Goal: Information Seeking & Learning: Learn about a topic

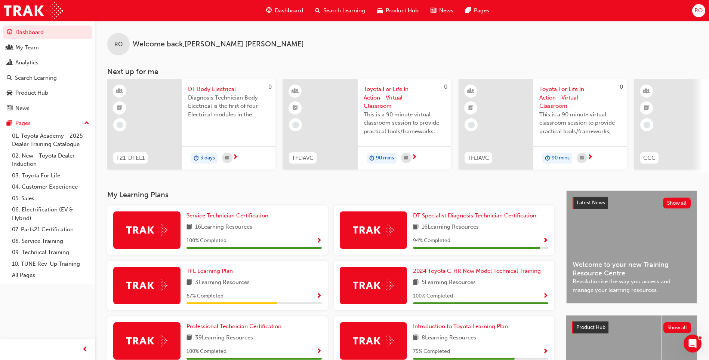
click at [338, 10] on span "Search Learning" at bounding box center [344, 10] width 42 height 9
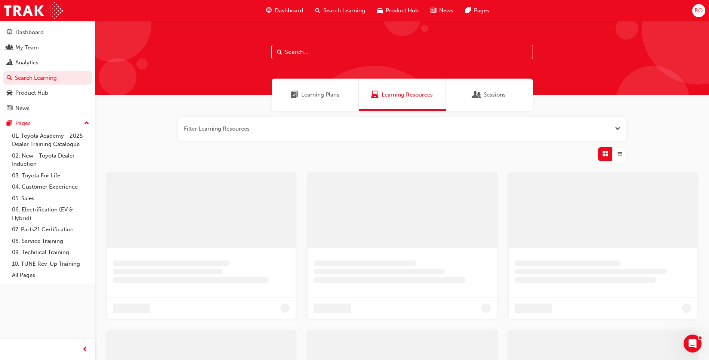
click at [313, 49] on input "text" at bounding box center [402, 52] width 262 height 14
type input "nmm"
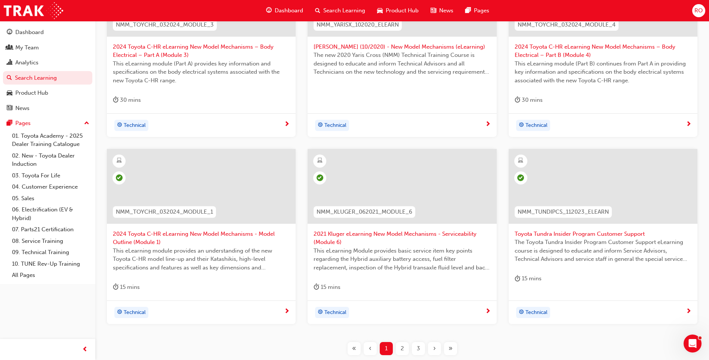
scroll to position [267, 0]
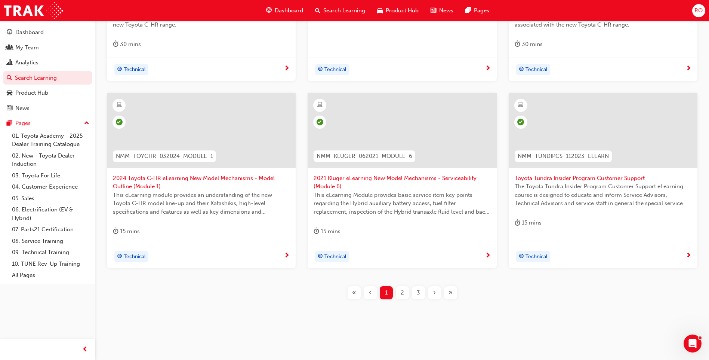
click at [402, 293] on span "2" at bounding box center [402, 292] width 3 height 9
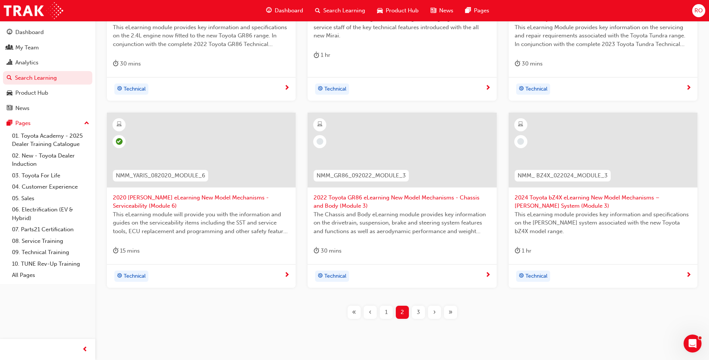
scroll to position [267, 0]
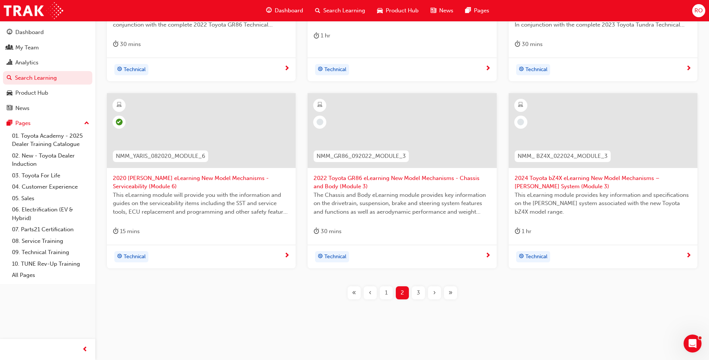
click at [419, 291] on span "3" at bounding box center [418, 292] width 3 height 9
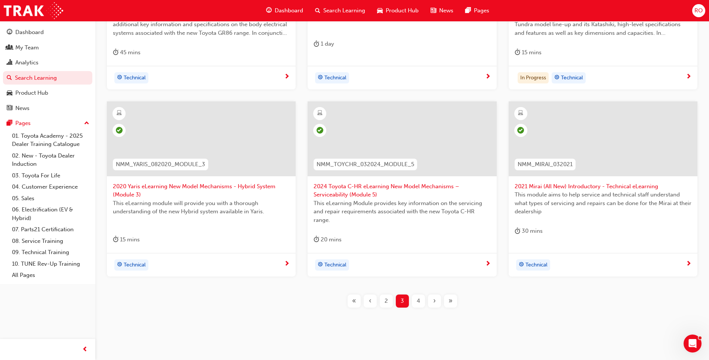
scroll to position [267, 0]
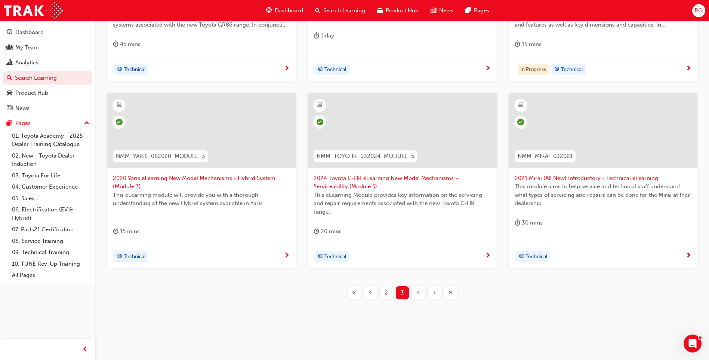
click at [419, 293] on span "4" at bounding box center [418, 292] width 3 height 9
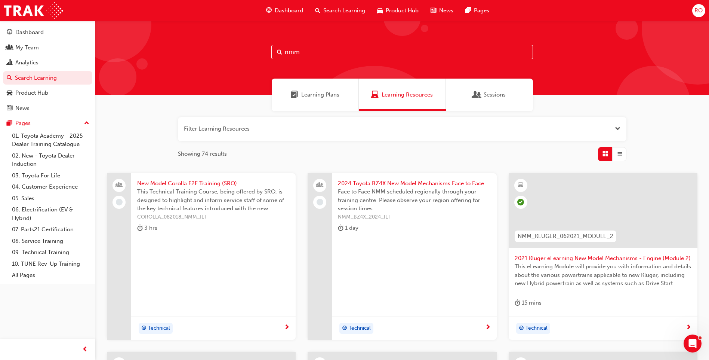
click at [621, 154] on span "List" at bounding box center [620, 153] width 6 height 9
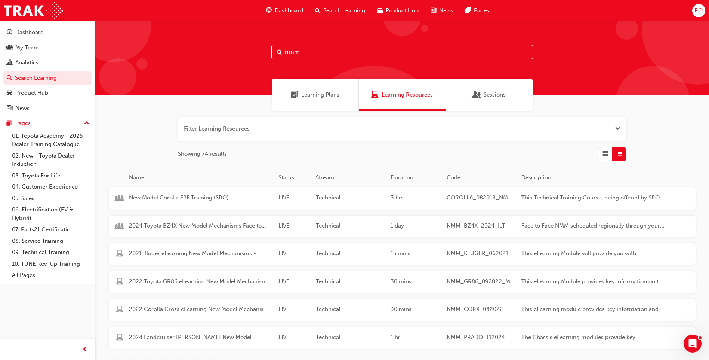
click at [308, 94] on span "Learning Plans" at bounding box center [320, 94] width 38 height 9
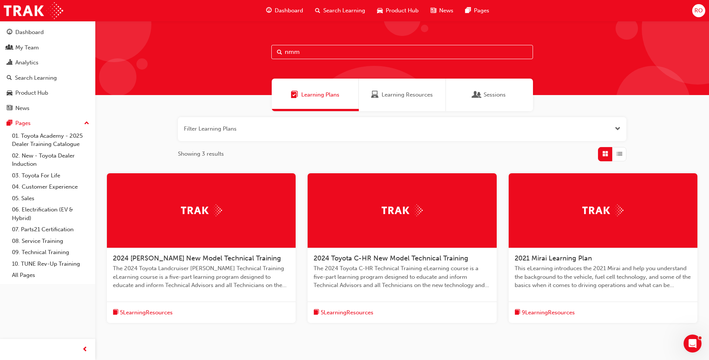
click at [553, 311] on span "9 Learning Resources" at bounding box center [548, 312] width 53 height 9
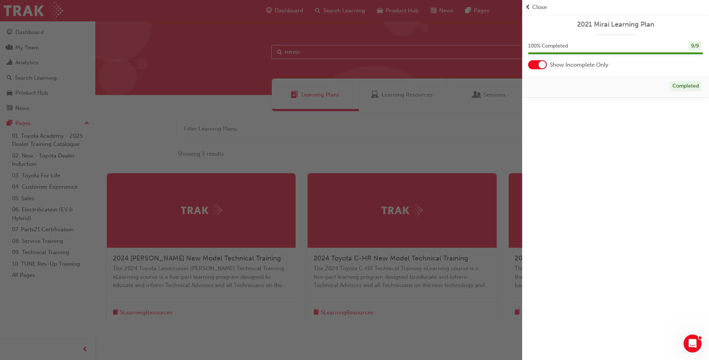
click at [402, 146] on div "button" at bounding box center [261, 180] width 522 height 360
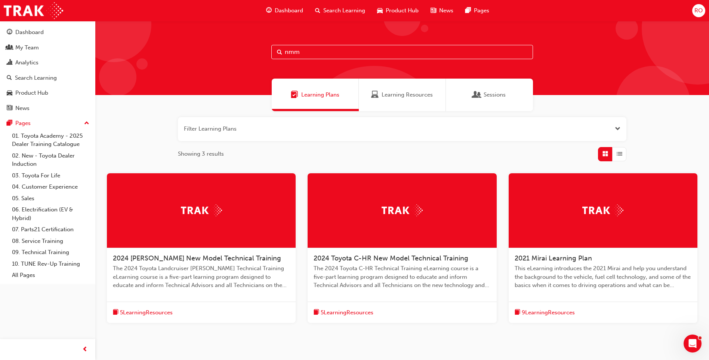
click at [144, 310] on span "5 Learning Resources" at bounding box center [146, 312] width 53 height 9
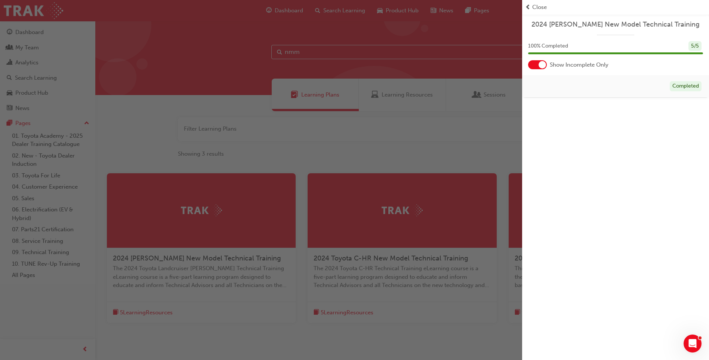
click at [311, 142] on div "button" at bounding box center [261, 180] width 522 height 360
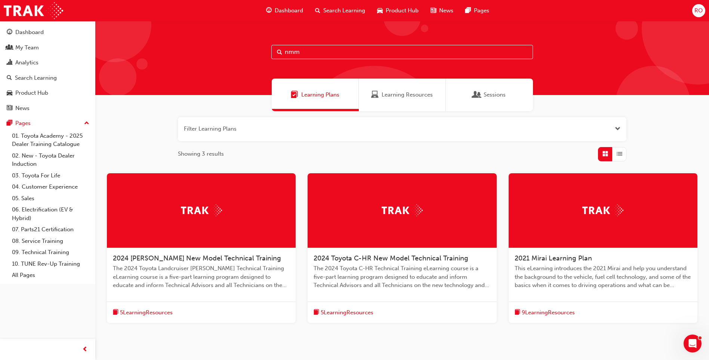
click at [355, 309] on span "5 Learning Resources" at bounding box center [347, 312] width 53 height 9
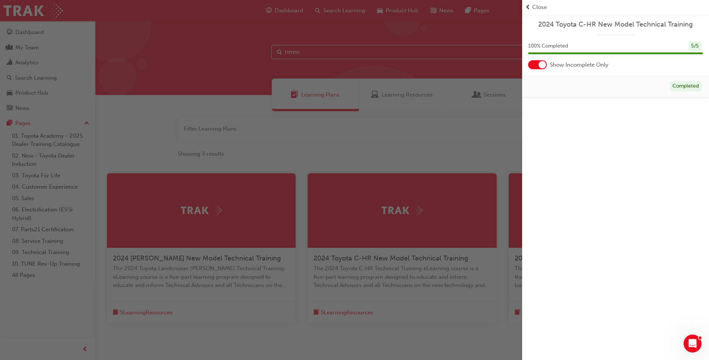
click at [381, 144] on div "button" at bounding box center [261, 180] width 522 height 360
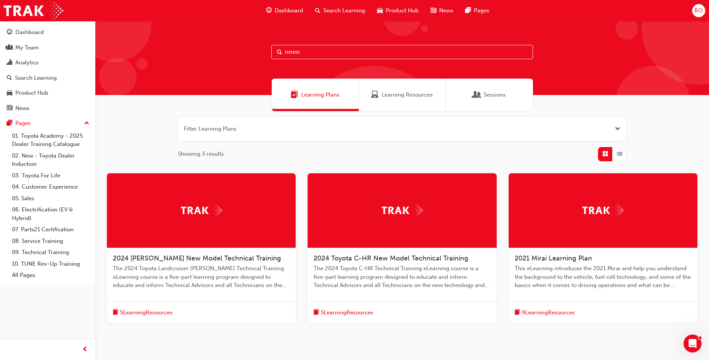
click at [367, 53] on input "nmm" at bounding box center [402, 52] width 262 height 14
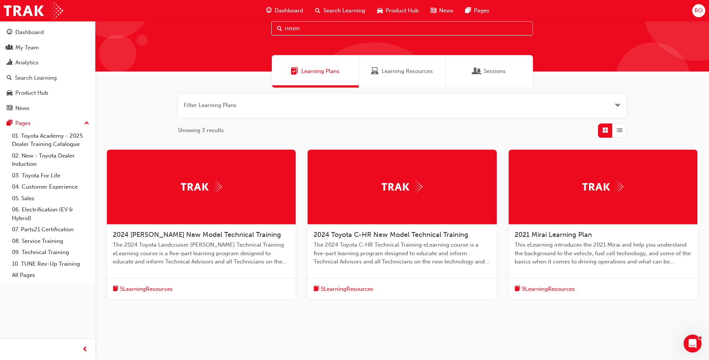
scroll to position [36, 0]
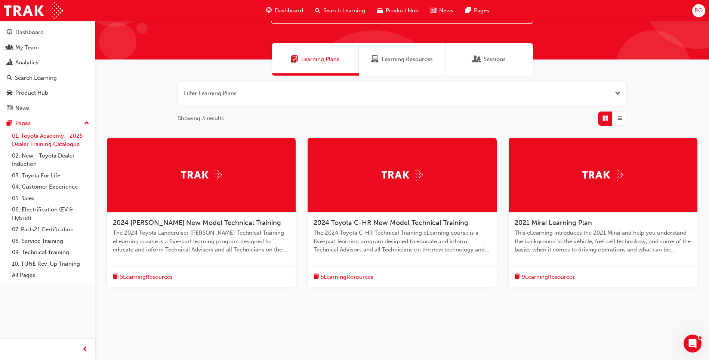
click at [52, 137] on link "01. Toyota Academy - 2025 Dealer Training Catalogue" at bounding box center [50, 140] width 83 height 20
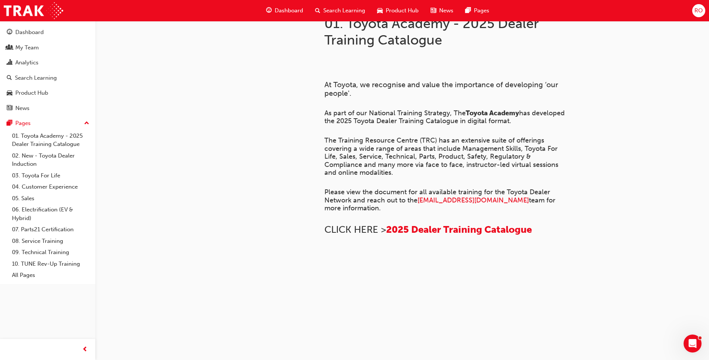
scroll to position [231, 0]
click at [462, 196] on span "training@toyota.com.au" at bounding box center [472, 200] width 111 height 8
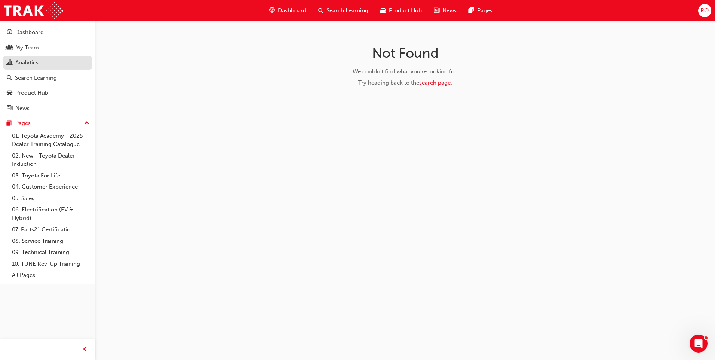
click at [27, 60] on div "Analytics" at bounding box center [26, 62] width 23 height 9
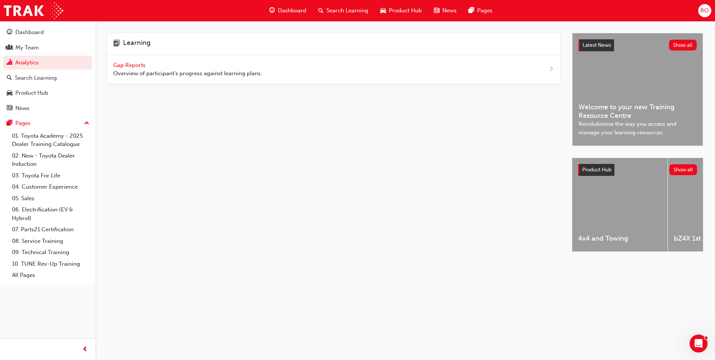
click at [134, 63] on span "Gap Reports" at bounding box center [130, 65] width 34 height 7
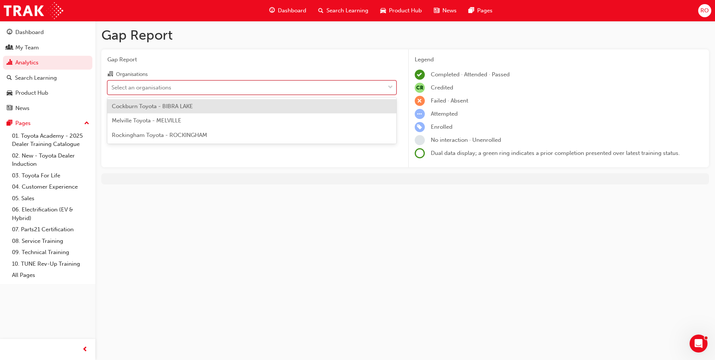
click at [191, 84] on div "Select an organisations" at bounding box center [246, 87] width 277 height 13
click at [112, 84] on input "Organisations option Cockburn Toyota - BIBRA LAKE focused, 1 of 3. 3 results av…" at bounding box center [111, 87] width 1 height 6
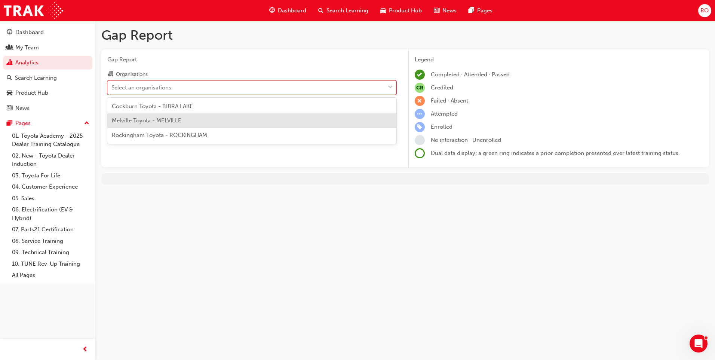
click at [170, 122] on span "Melville Toyota - MELVILLE" at bounding box center [147, 120] width 70 height 7
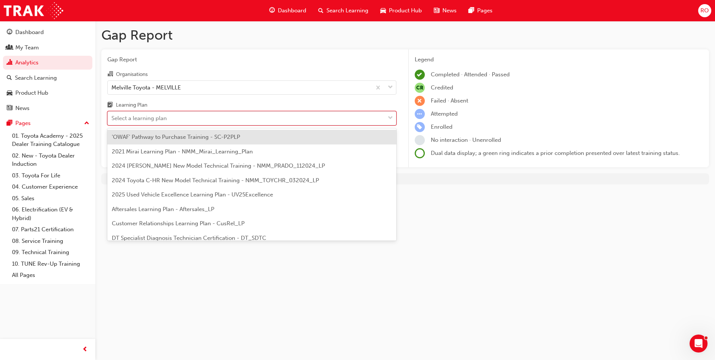
click at [170, 119] on div "Select a learning plan" at bounding box center [246, 118] width 277 height 13
click at [112, 119] on input "Learning Plan option 'OWAF' Pathway to Purchase Training - SC-P2PLP focused, 1 …" at bounding box center [111, 118] width 1 height 6
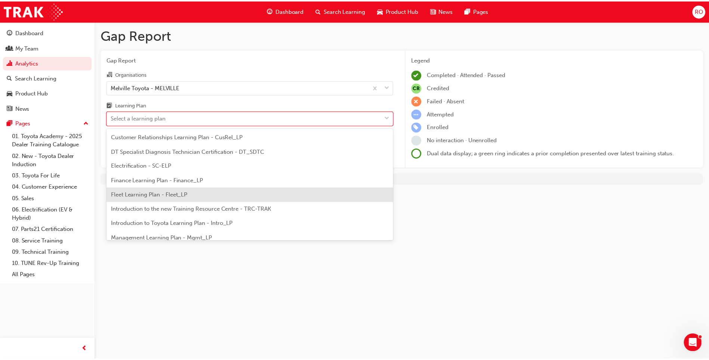
scroll to position [75, 0]
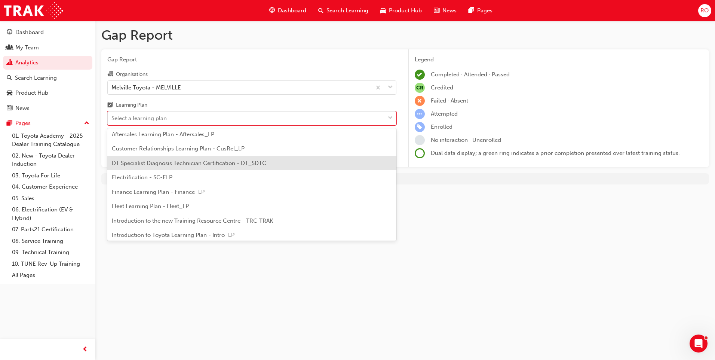
click at [142, 161] on span "DT Specialist Diagnosis Technician Certification - DT_SDTC" at bounding box center [189, 163] width 154 height 7
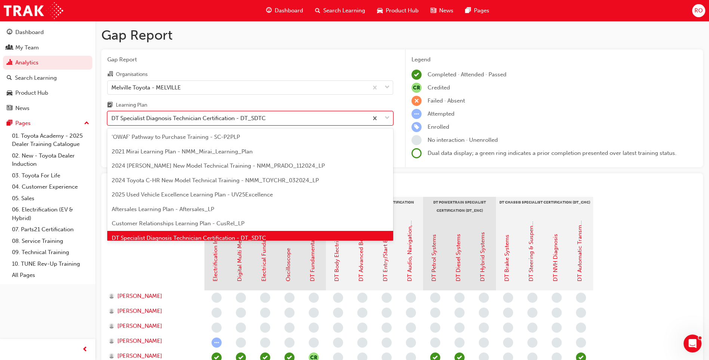
click at [386, 116] on span "down-icon" at bounding box center [387, 118] width 5 height 10
click at [112, 116] on input "Learning Plan option DT Specialist Diagnosis Technician Certification - DT_SDTC…" at bounding box center [111, 118] width 1 height 6
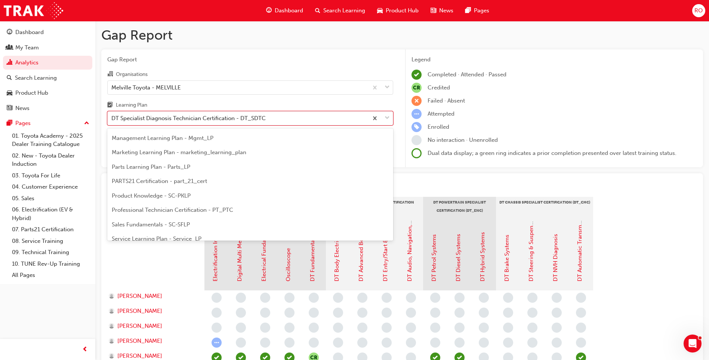
scroll to position [197, 0]
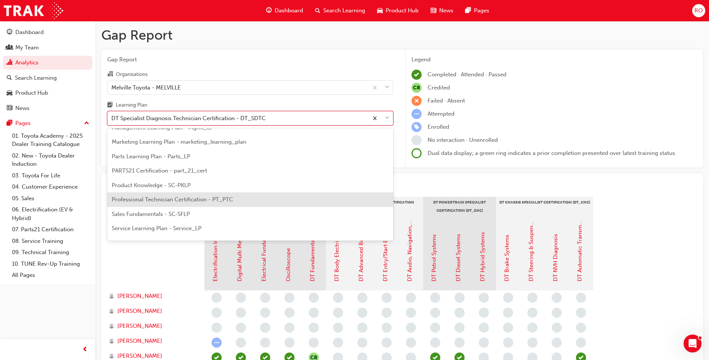
click at [176, 200] on span "Professional Technician Certification - PT_PTC" at bounding box center [172, 199] width 121 height 7
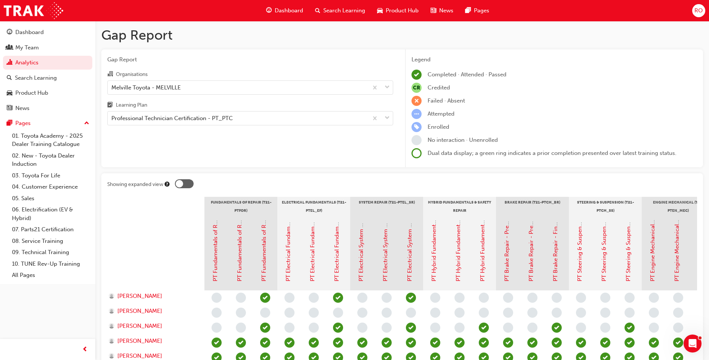
drag, startPoint x: 291, startPoint y: 6, endPoint x: 290, endPoint y: 21, distance: 14.7
click at [291, 6] on span "Dashboard" at bounding box center [289, 10] width 28 height 9
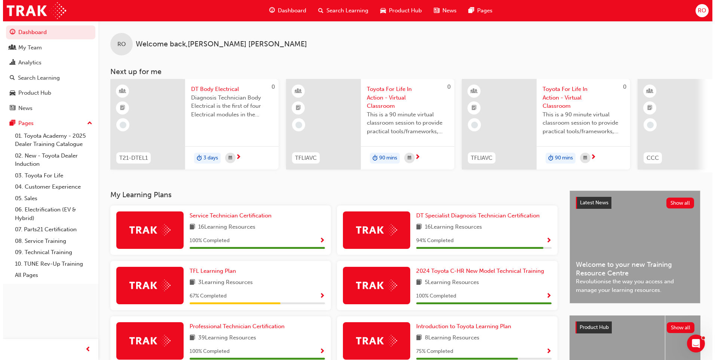
scroll to position [0, 99]
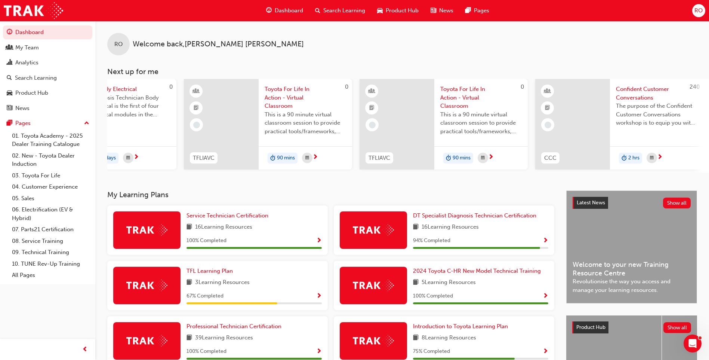
click at [318, 297] on span "Show Progress" at bounding box center [319, 296] width 6 height 7
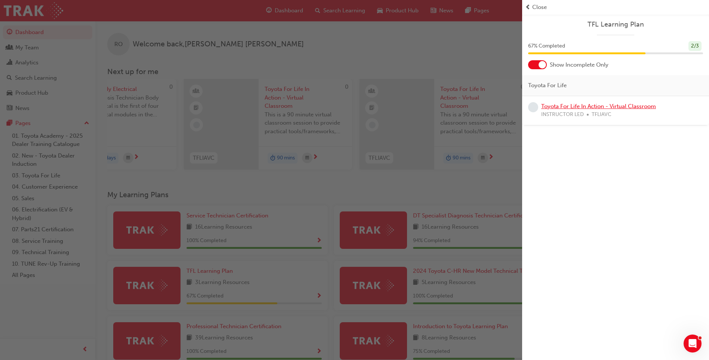
click at [581, 105] on link "Toyota For Life In Action - Virtual Classroom" at bounding box center [598, 106] width 115 height 7
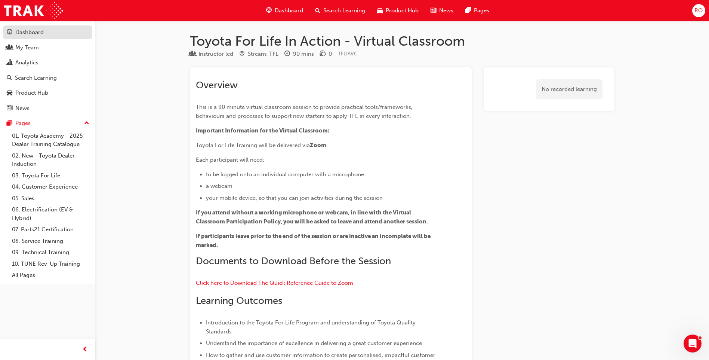
click at [38, 31] on div "Dashboard" at bounding box center [29, 32] width 28 height 9
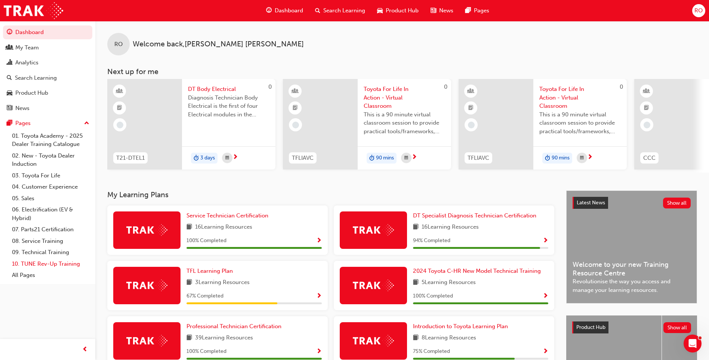
click at [57, 263] on link "10. TUNE Rev-Up Training" at bounding box center [50, 264] width 83 height 12
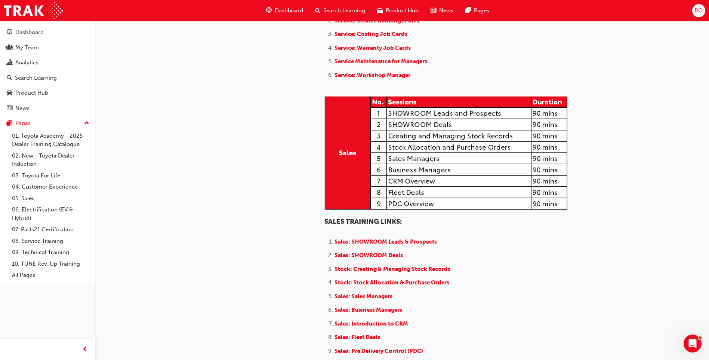
scroll to position [598, 0]
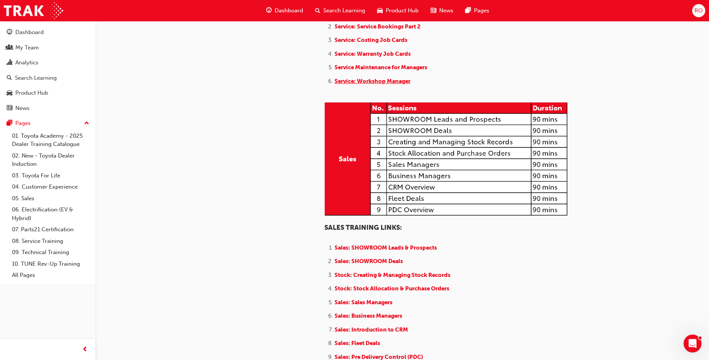
click at [396, 84] on span "Service: Workshop Manager" at bounding box center [372, 81] width 76 height 7
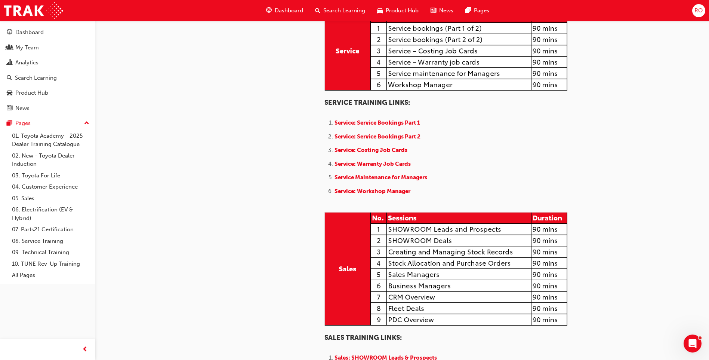
scroll to position [523, 0]
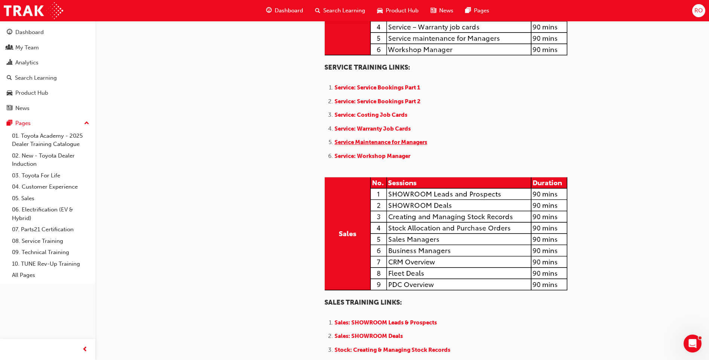
click at [388, 145] on span "Service Maintenance for Managers" at bounding box center [380, 142] width 93 height 7
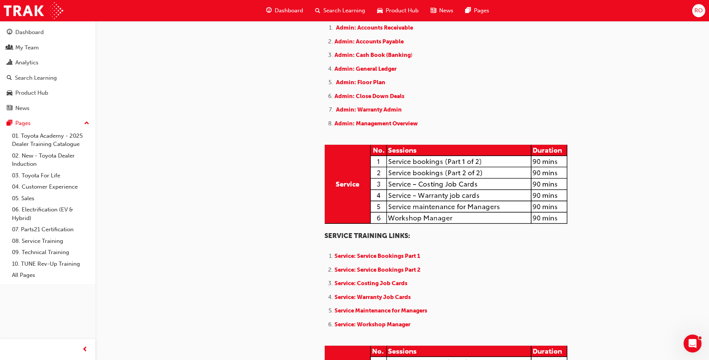
scroll to position [486, 0]
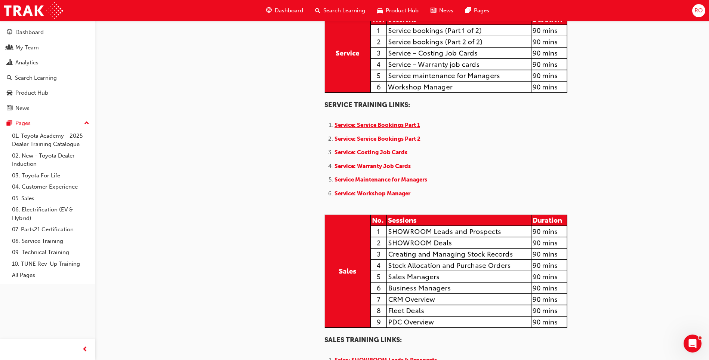
click at [362, 128] on span "Service: Service Bookings Part 1" at bounding box center [377, 124] width 86 height 7
